Goal: Information Seeking & Learning: Learn about a topic

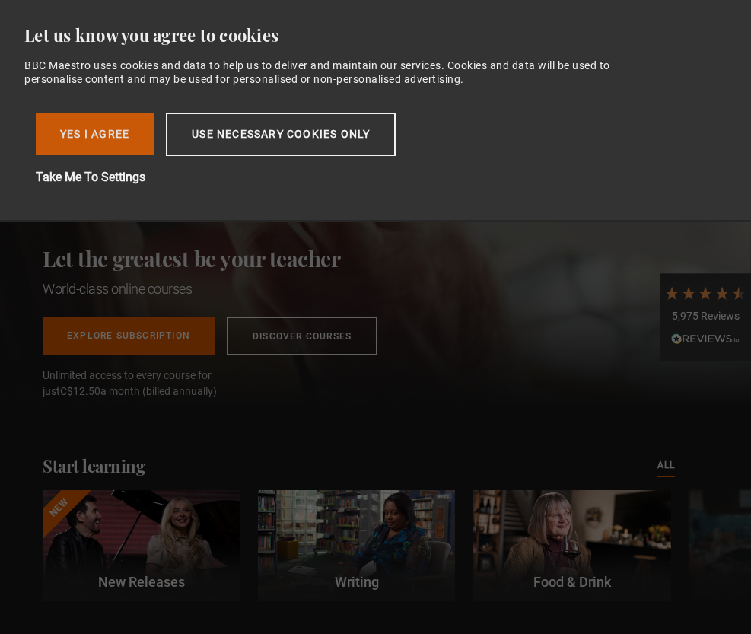
click at [122, 128] on button "Yes I Agree" at bounding box center [95, 134] width 118 height 43
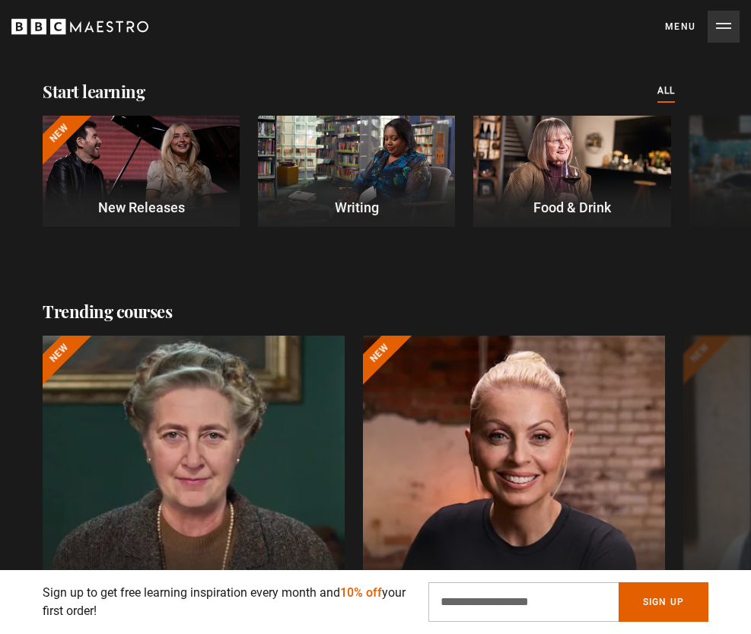
scroll to position [387, 0]
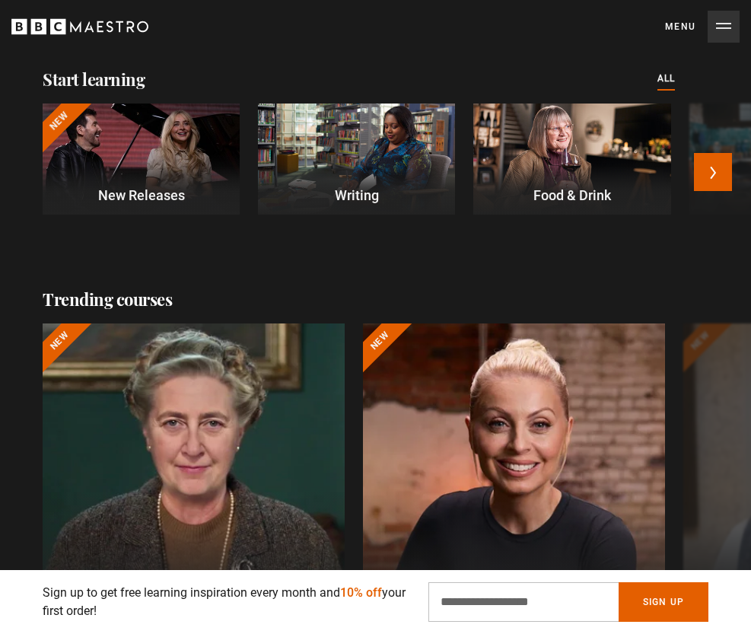
click at [110, 151] on div at bounding box center [141, 158] width 197 height 111
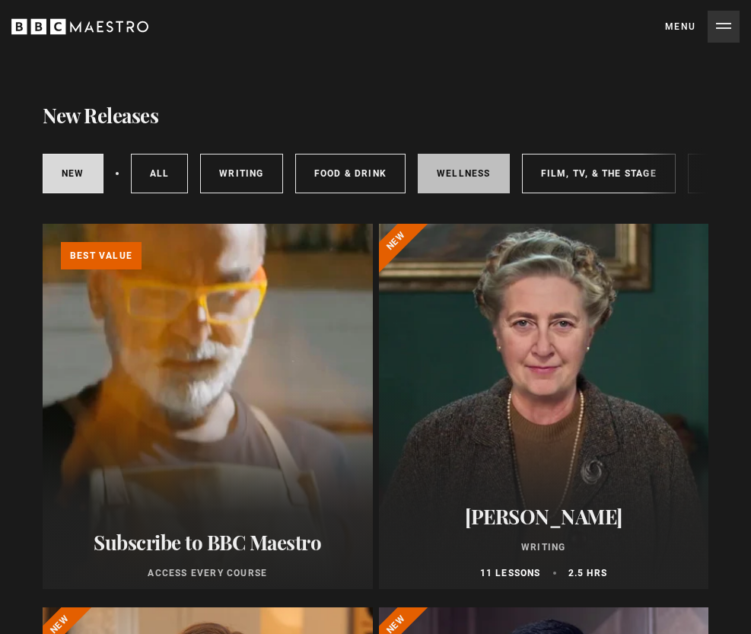
click at [437, 172] on link "Wellness" at bounding box center [464, 174] width 92 height 40
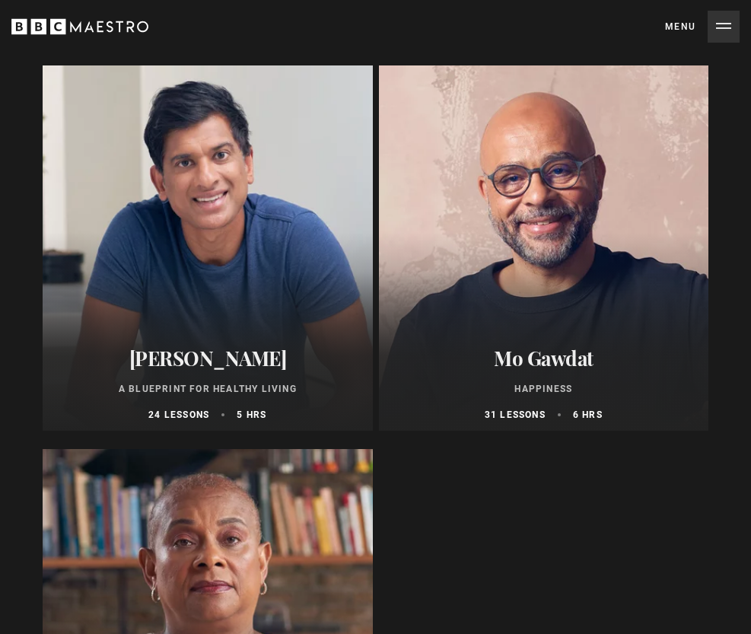
scroll to position [912, 0]
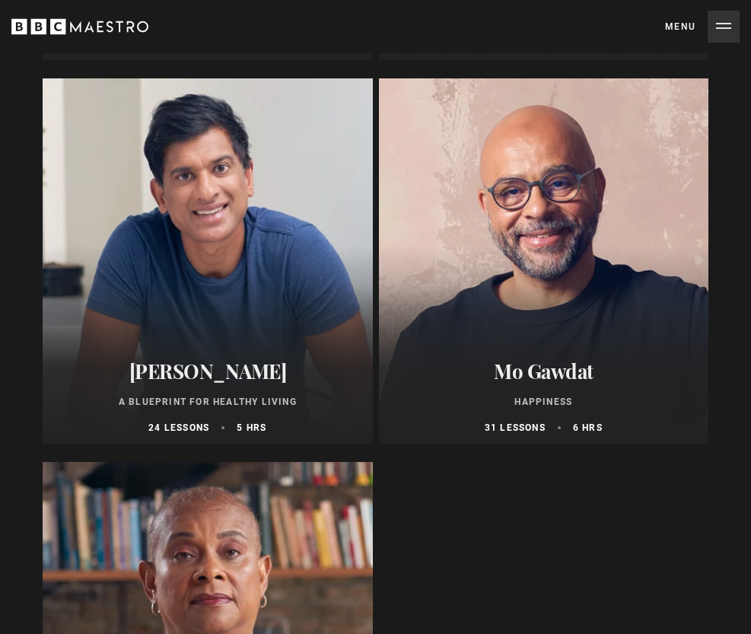
click at [647, 199] on div at bounding box center [544, 260] width 330 height 365
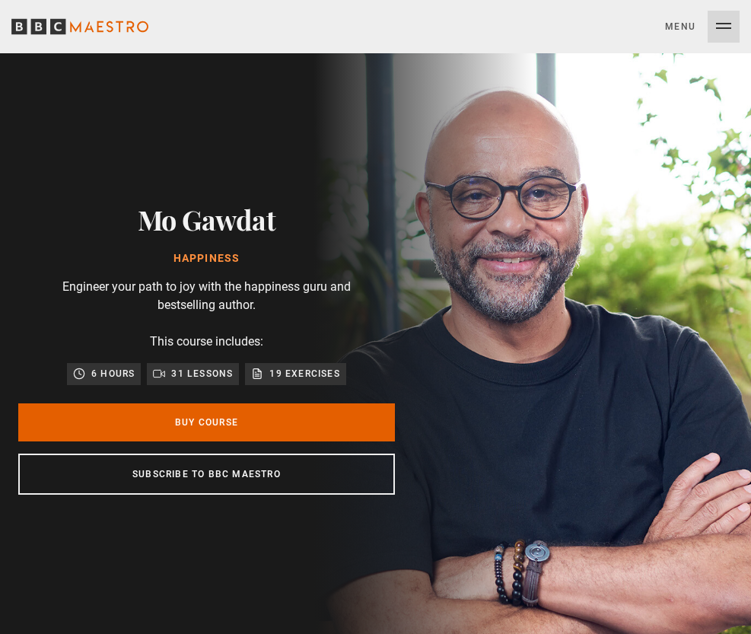
scroll to position [0, 3196]
